Goal: Task Accomplishment & Management: Manage account settings

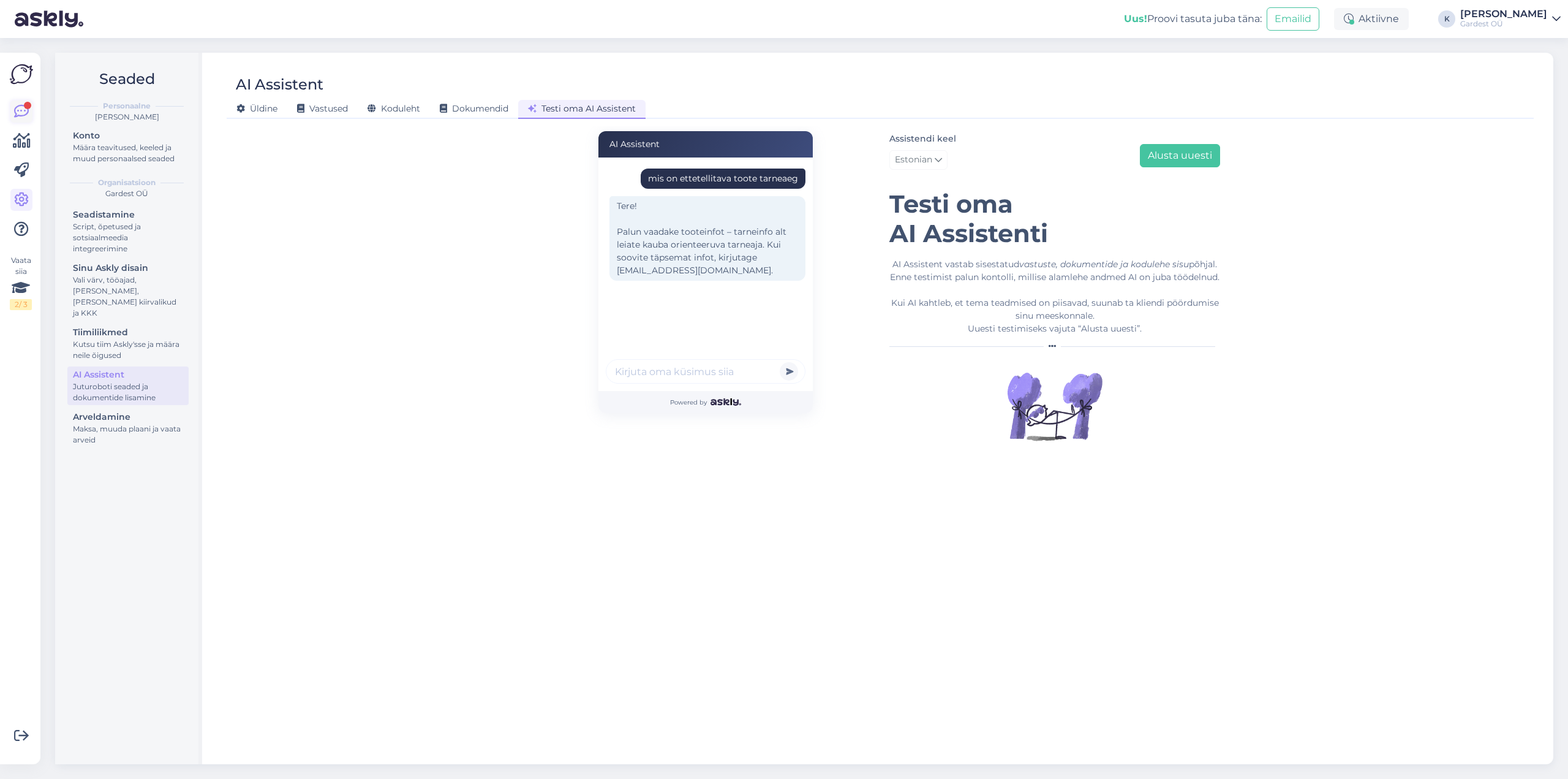
click at [19, 117] on icon at bounding box center [21, 111] width 14 height 14
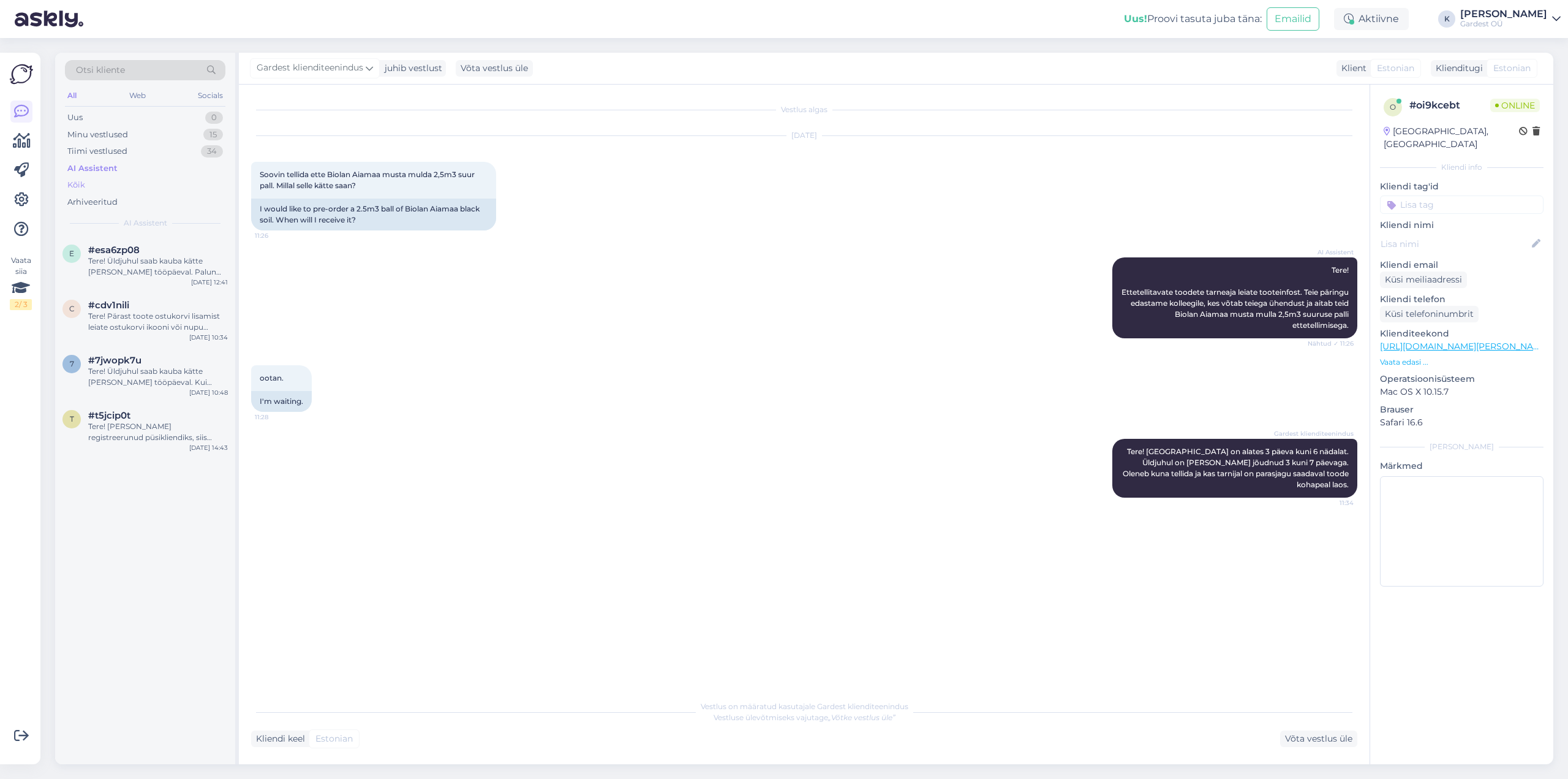
click at [86, 184] on div "Kõik" at bounding box center [145, 185] width 161 height 17
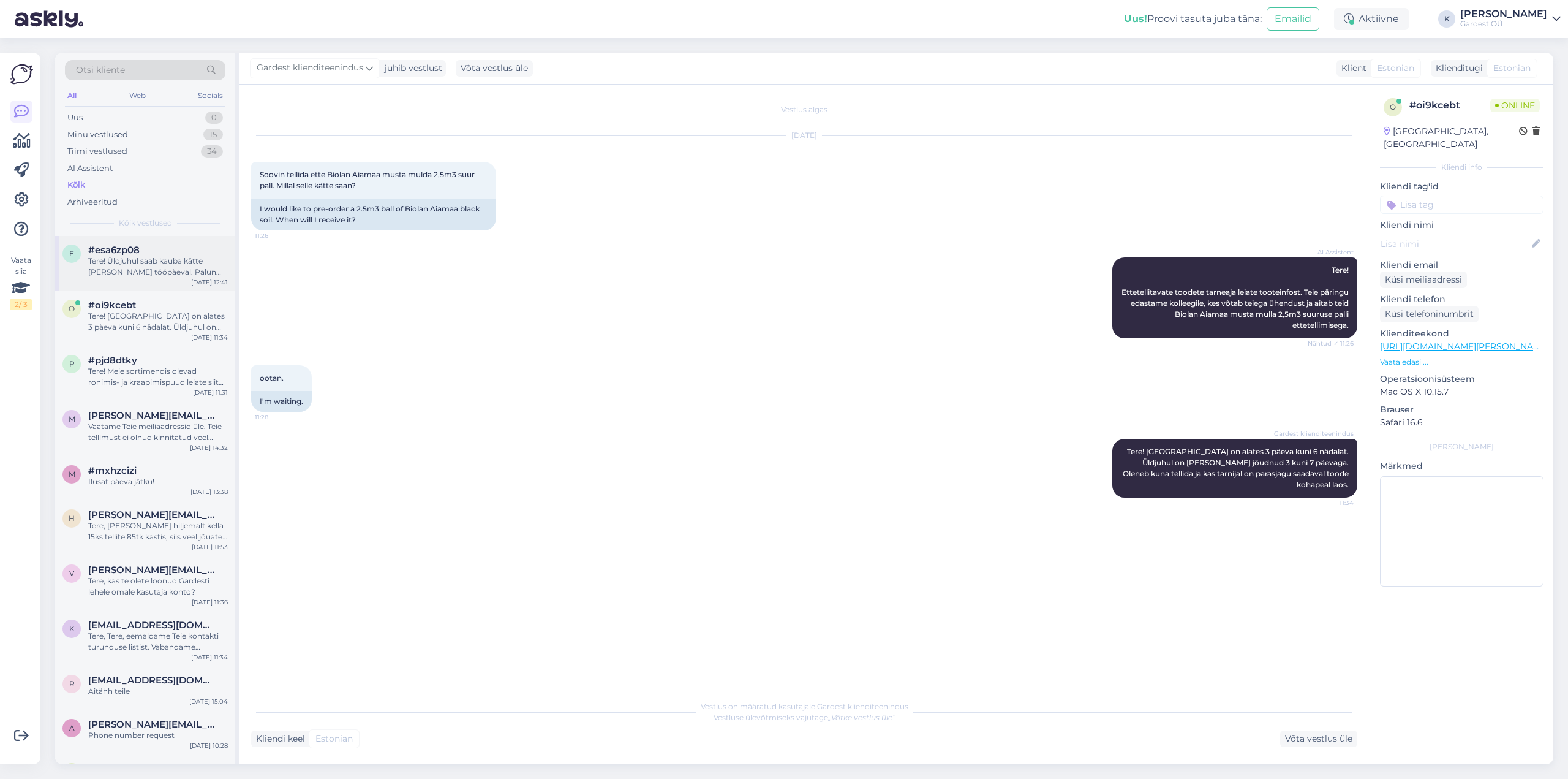
click at [128, 266] on div "Tere! Üldjuhul saab kauba kätte [PERSON_NAME] tööpäeval. Palun oota kindlasti e…" at bounding box center [158, 267] width 140 height 22
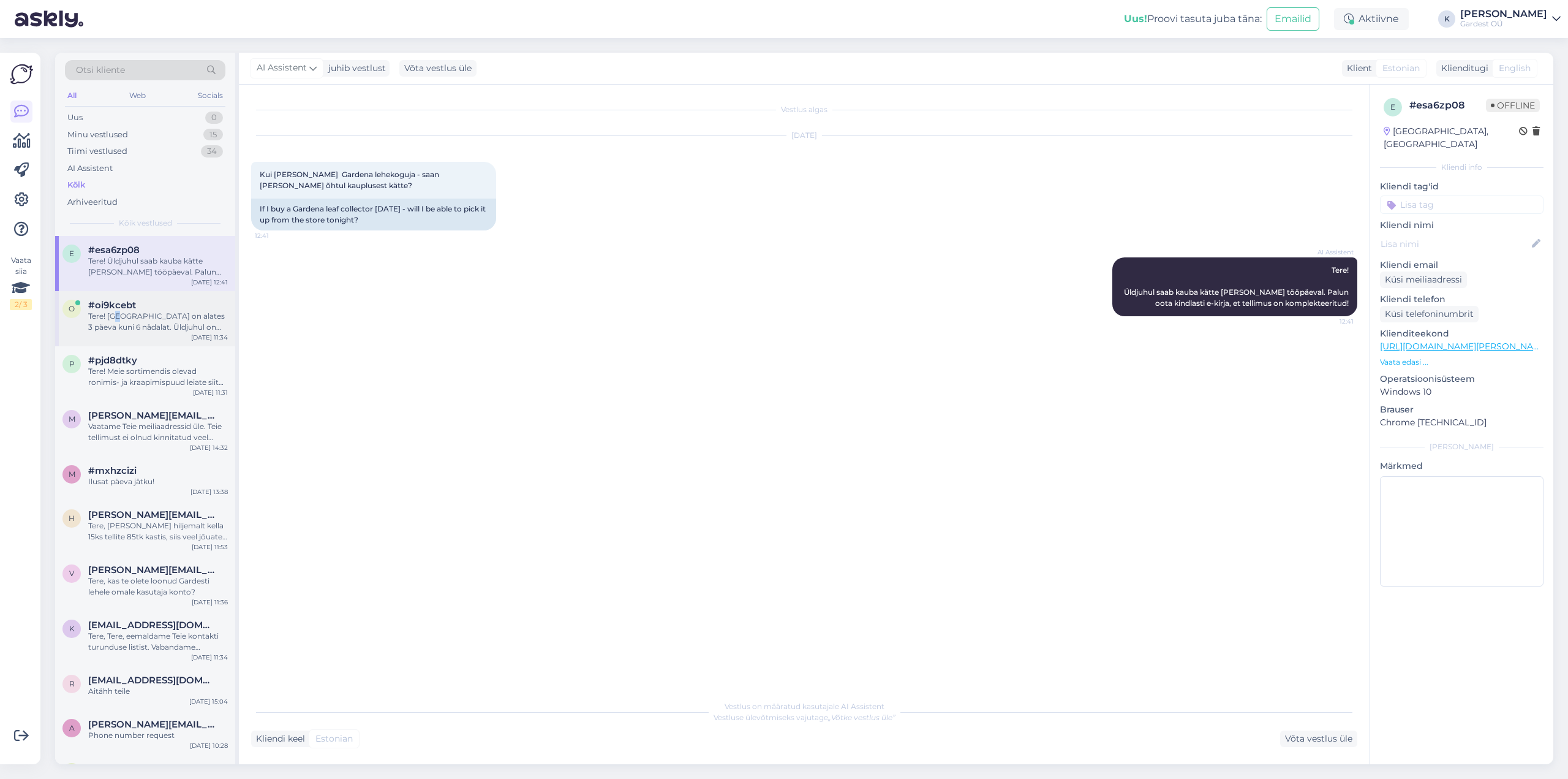
click at [118, 312] on div "Tere! [GEOGRAPHIC_DATA] on alates 3 päeva kuni 6 nädalat. Üldjuhul on [PERSON_N…" at bounding box center [158, 321] width 140 height 22
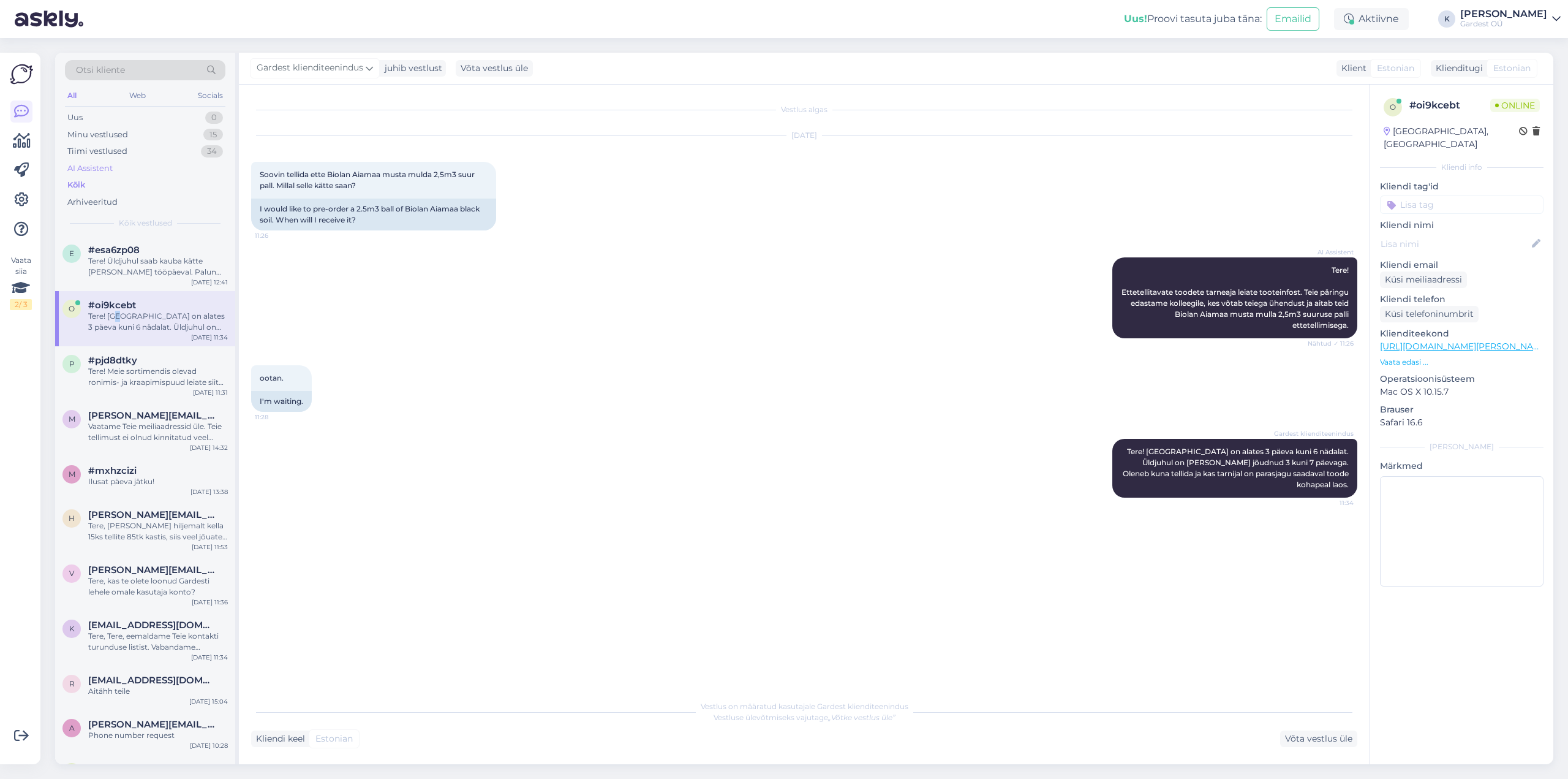
click at [122, 164] on div "AI Assistent" at bounding box center [145, 168] width 161 height 17
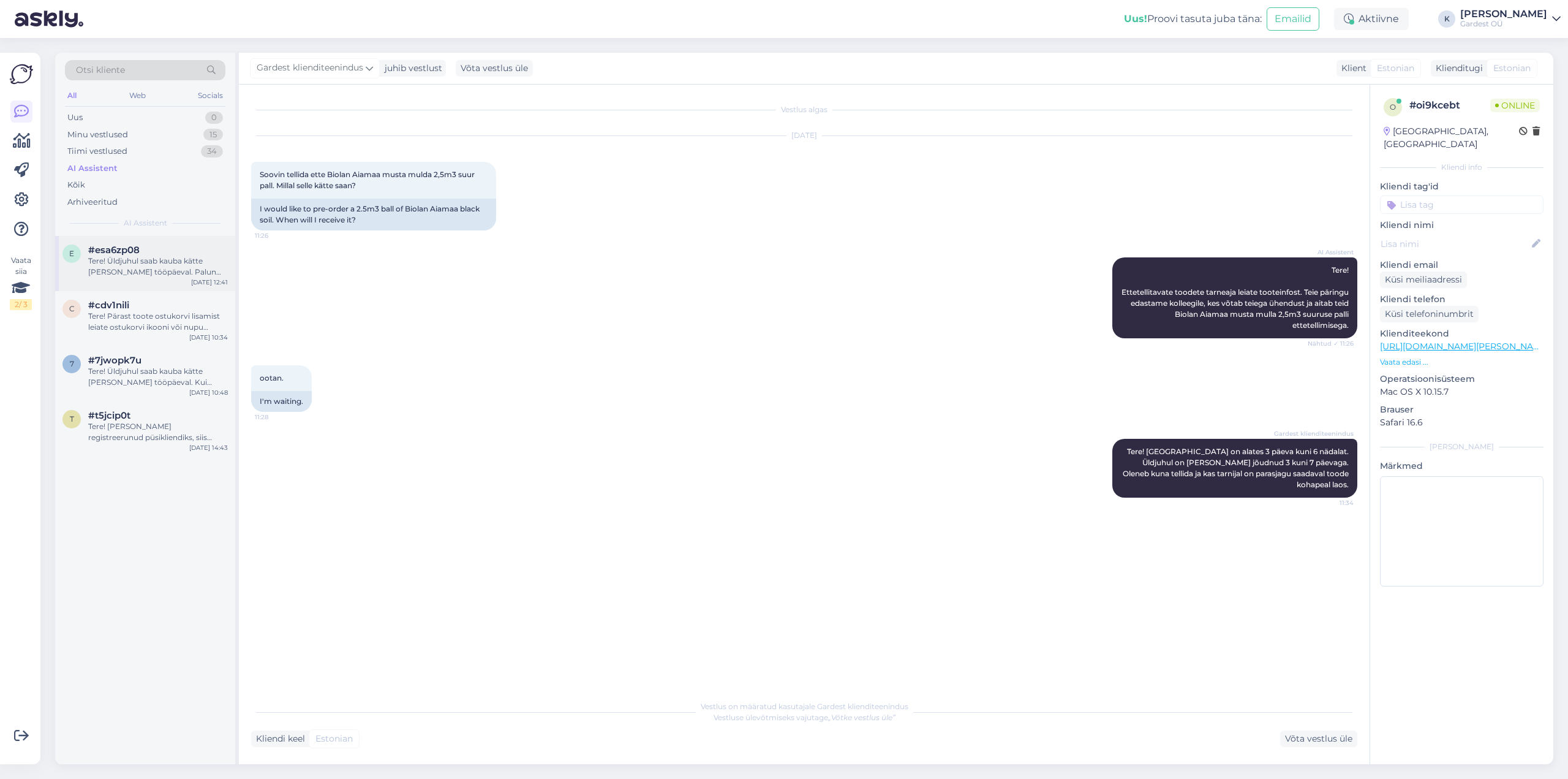
click at [129, 255] on span "#esa6zp08" at bounding box center [114, 250] width 51 height 11
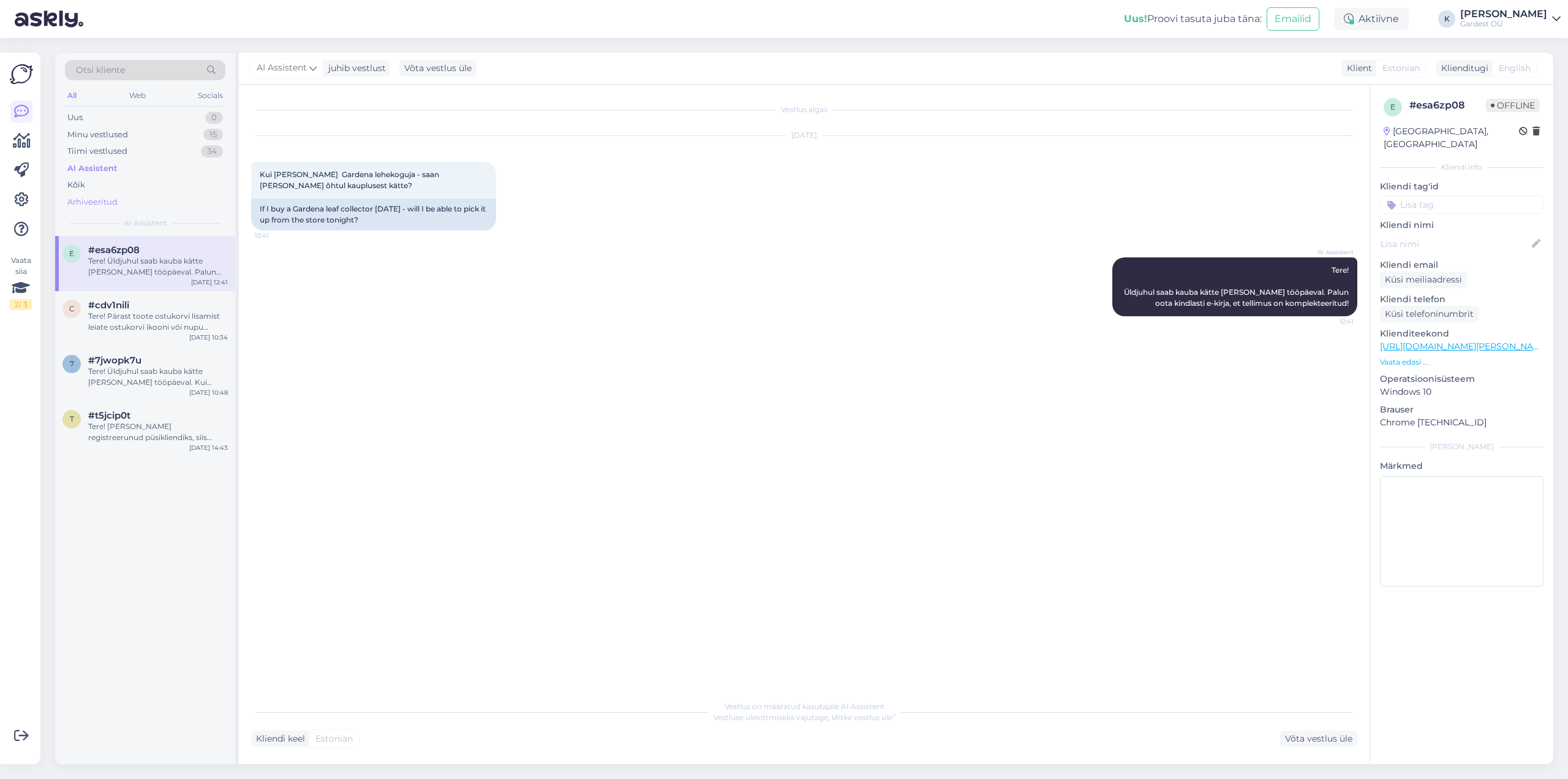
click at [138, 193] on div "Arhiveeritud" at bounding box center [145, 202] width 161 height 17
